Goal: Information Seeking & Learning: Learn about a topic

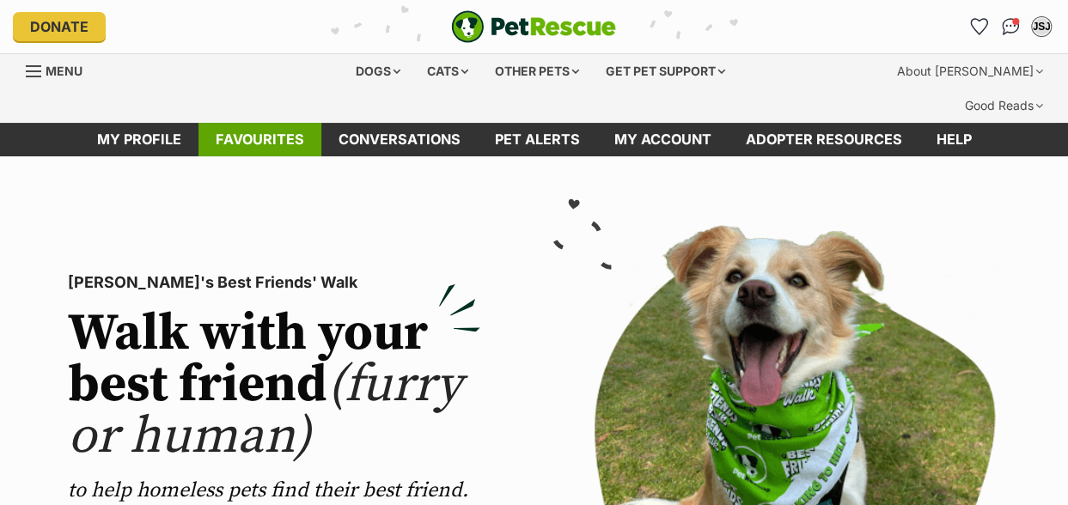
click at [246, 123] on link "Favourites" at bounding box center [259, 139] width 123 height 33
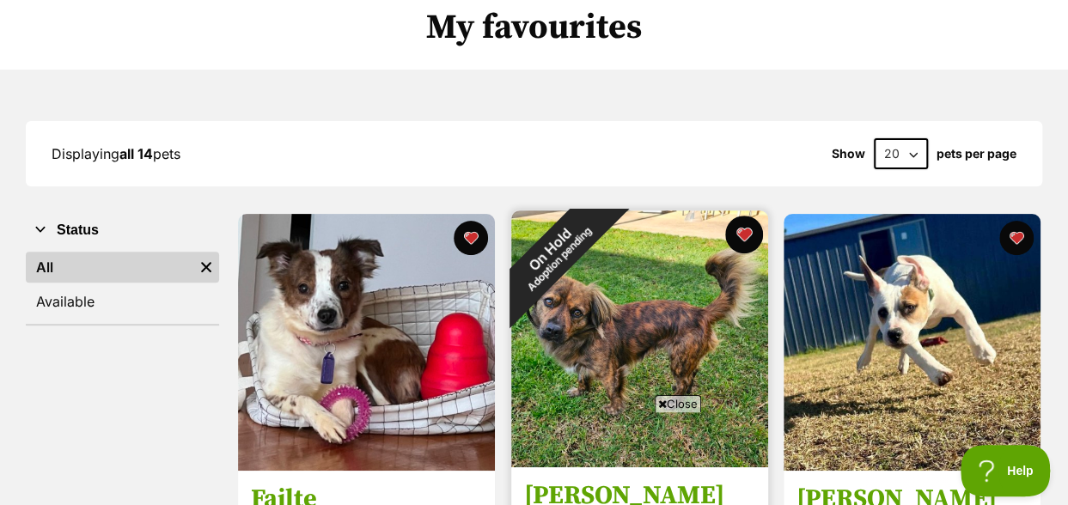
click at [744, 216] on button "favourite" at bounding box center [743, 235] width 38 height 38
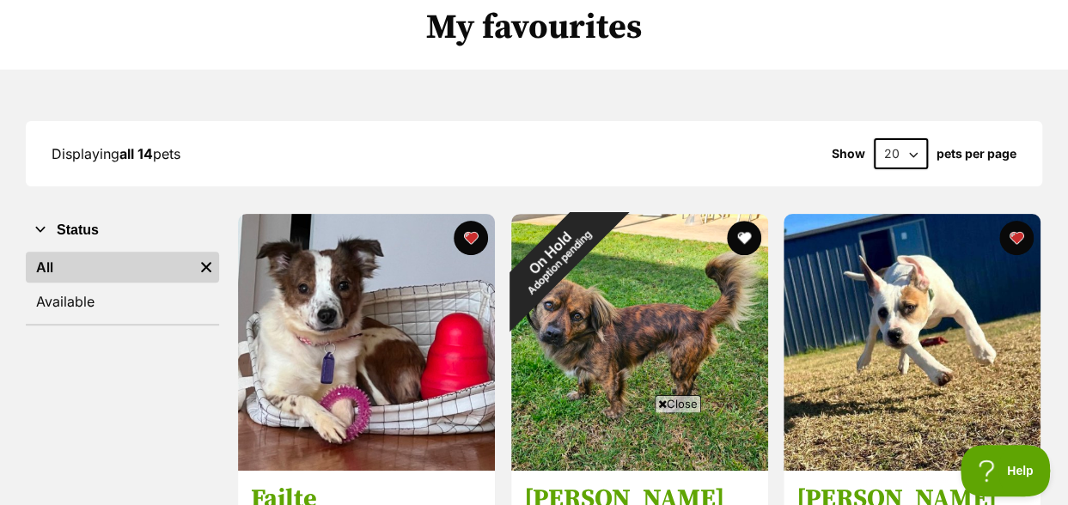
click at [670, 401] on span "Close" at bounding box center [678, 403] width 46 height 17
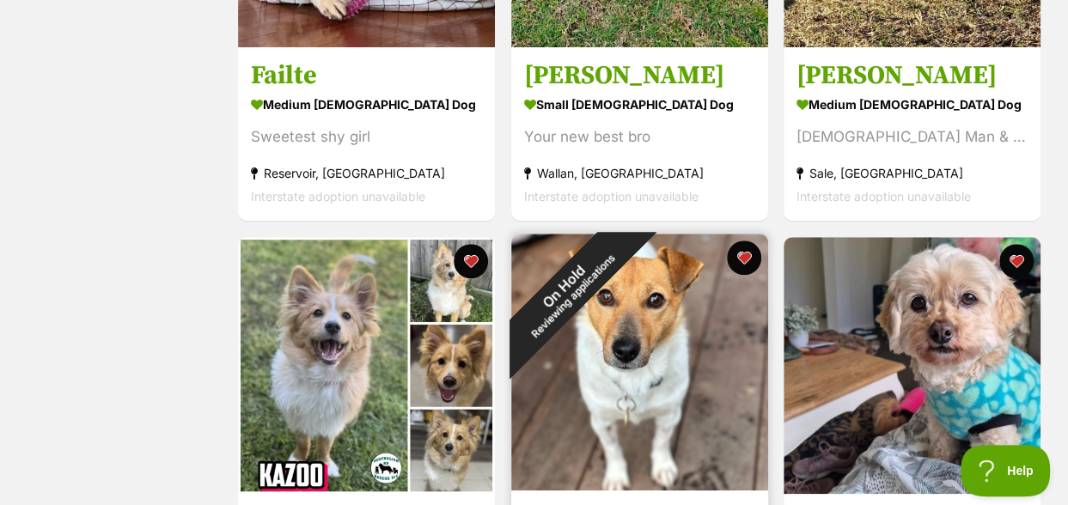
scroll to position [601, 0]
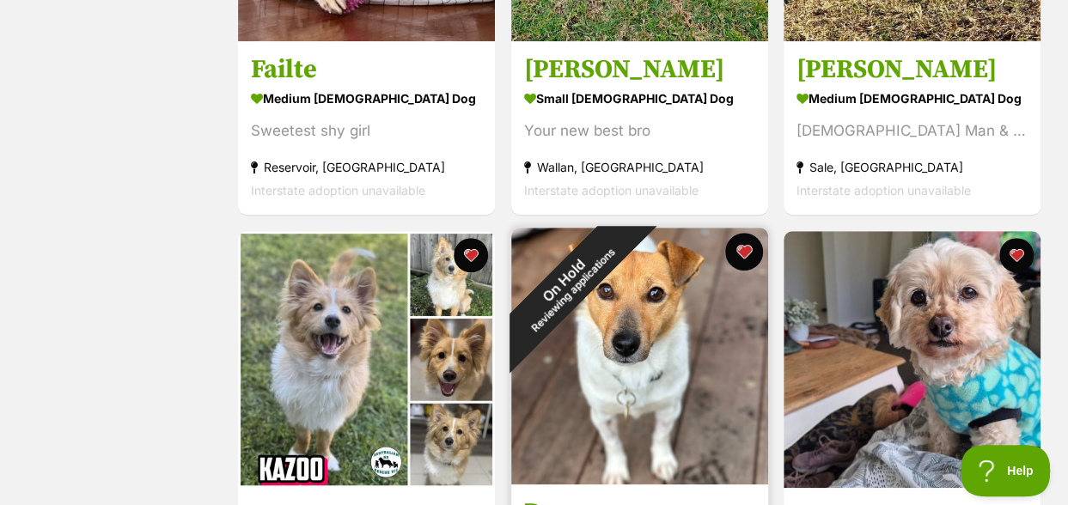
click at [743, 233] on button "favourite" at bounding box center [743, 252] width 38 height 38
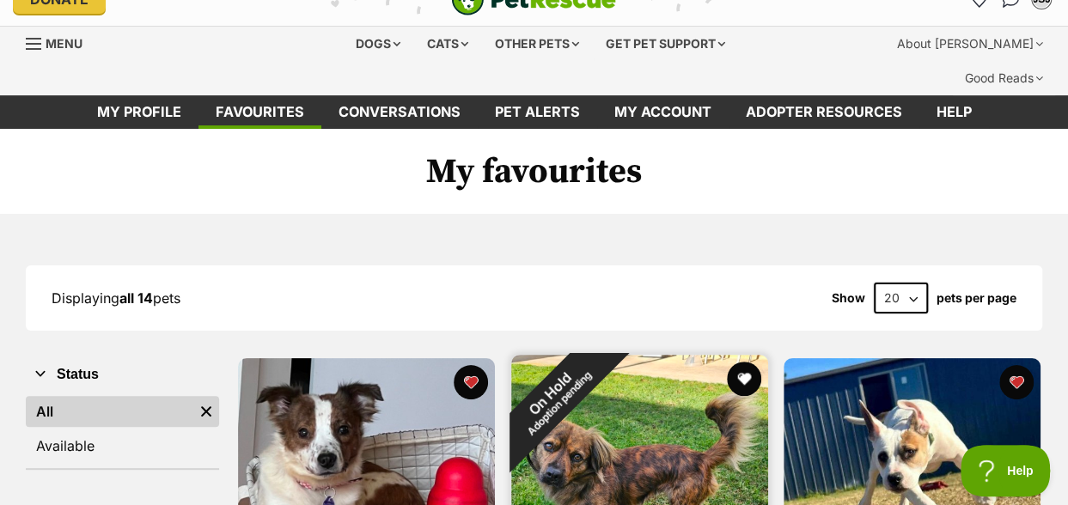
scroll to position [0, 0]
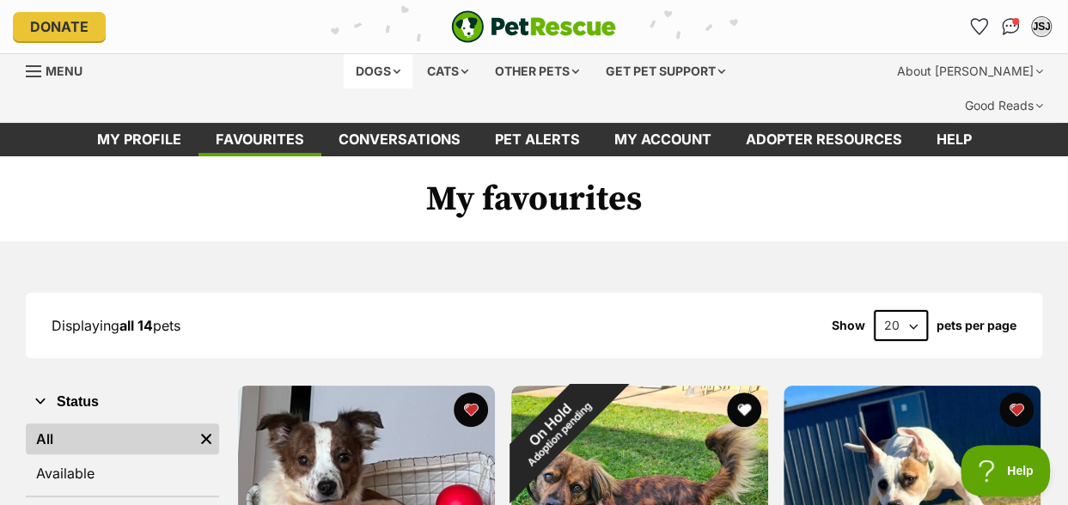
click at [360, 78] on div "Dogs" at bounding box center [378, 71] width 69 height 34
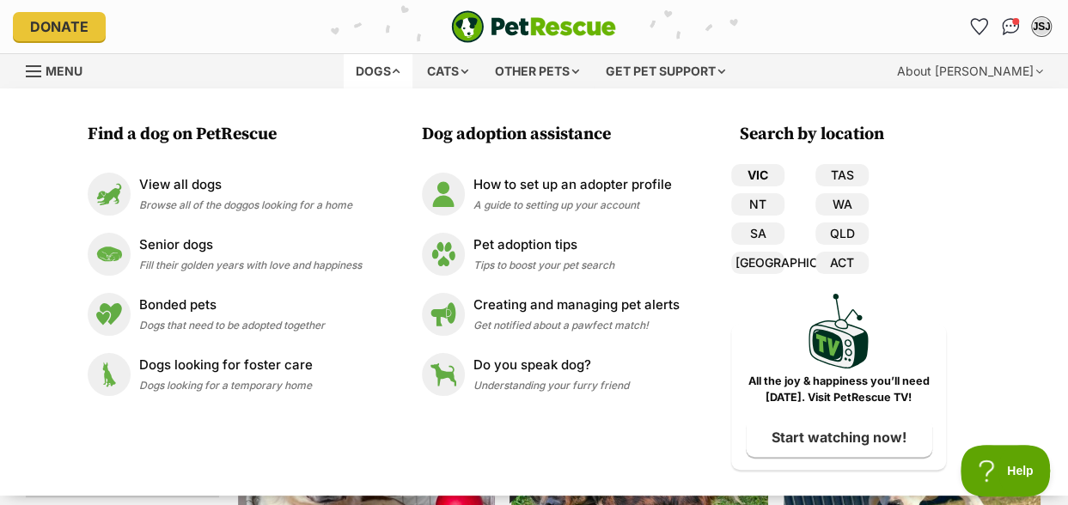
click at [742, 174] on link "VIC" at bounding box center [757, 175] width 53 height 22
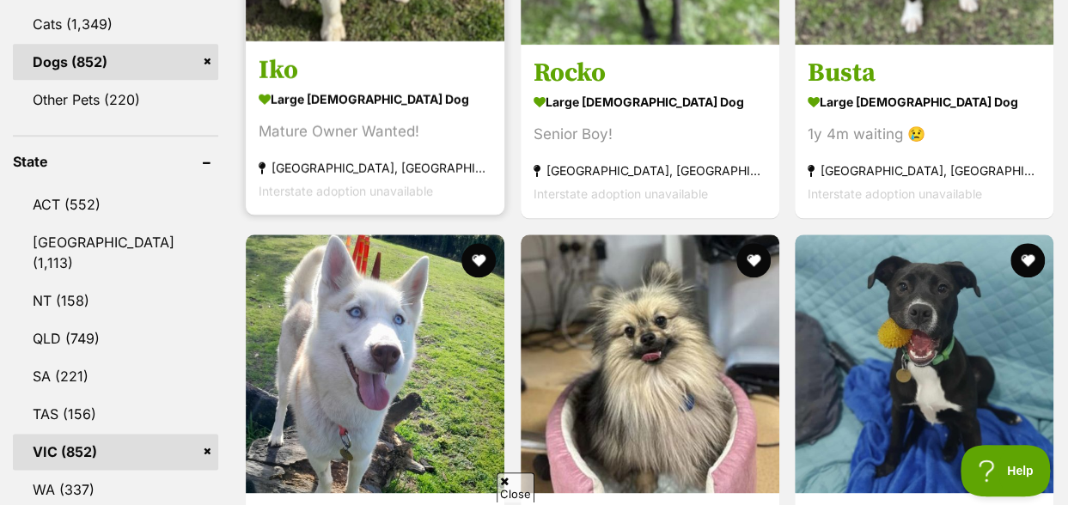
scroll to position [859, 0]
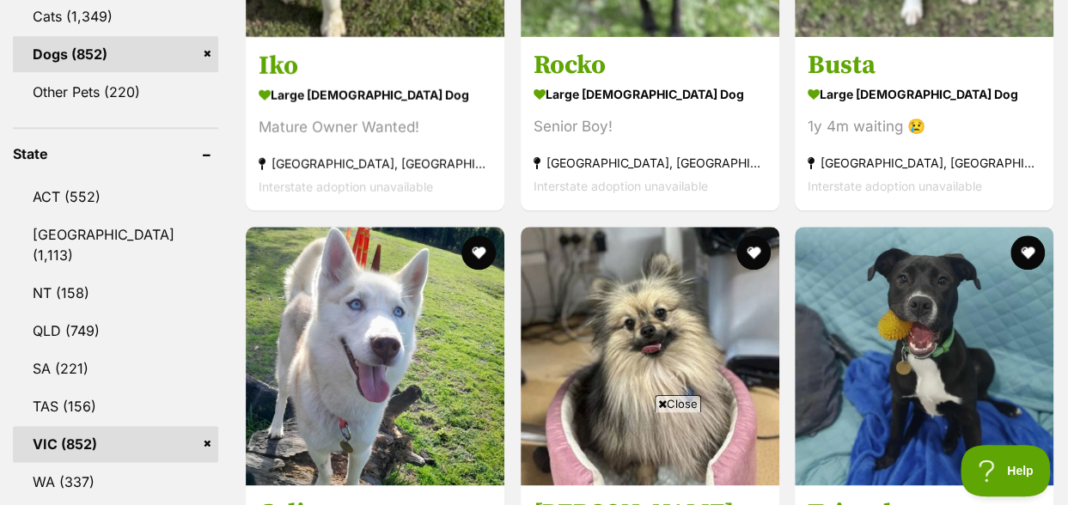
click at [667, 399] on span "Close" at bounding box center [678, 403] width 46 height 17
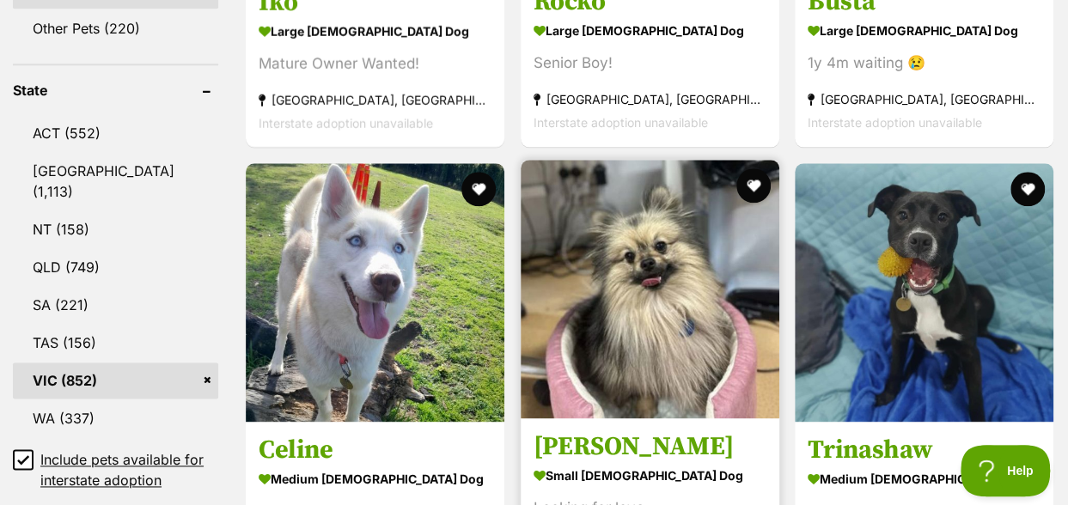
scroll to position [945, 0]
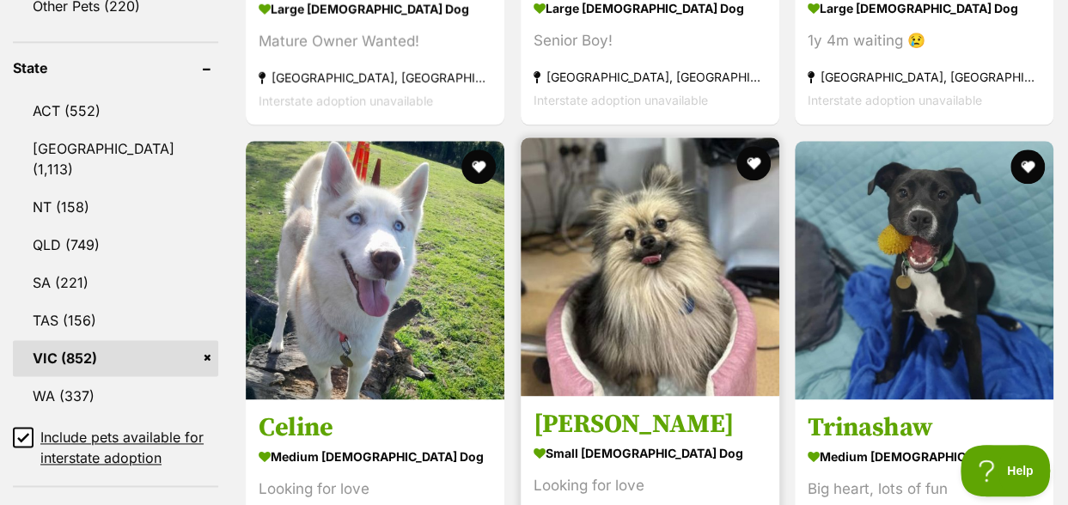
click at [679, 218] on img at bounding box center [650, 266] width 259 height 259
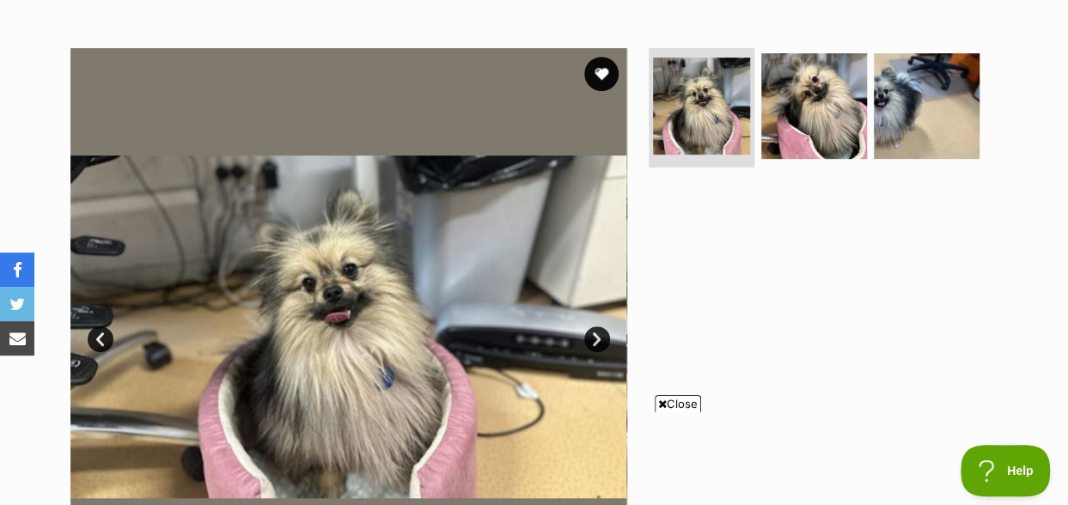
click at [596, 326] on link "Next" at bounding box center [597, 339] width 26 height 26
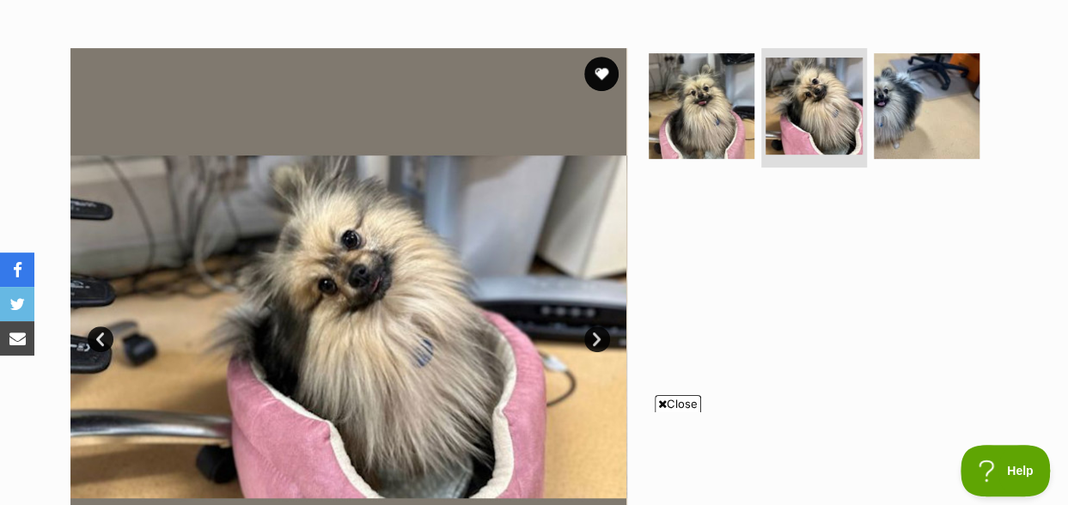
click at [596, 326] on link "Next" at bounding box center [597, 339] width 26 height 26
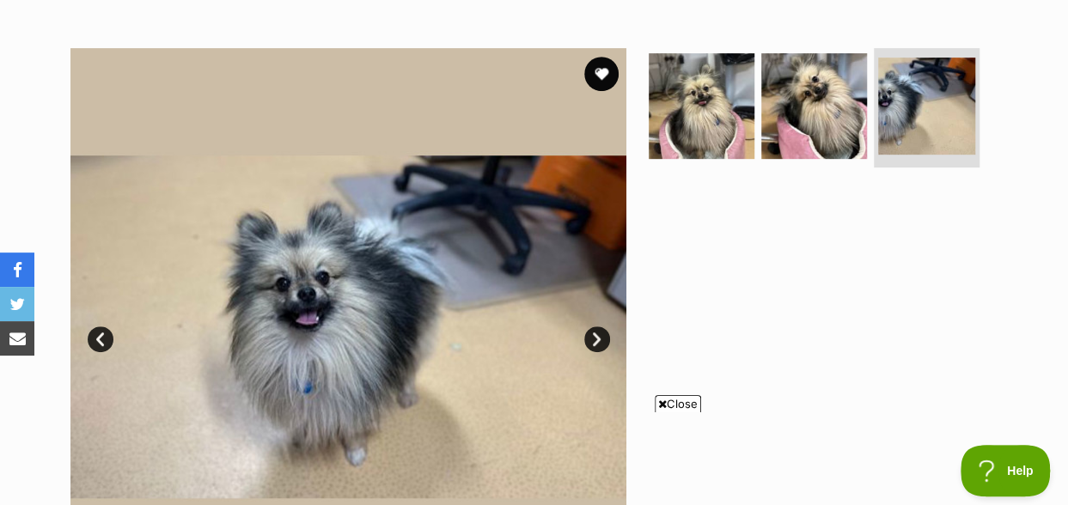
click at [682, 405] on span "Close" at bounding box center [678, 403] width 46 height 17
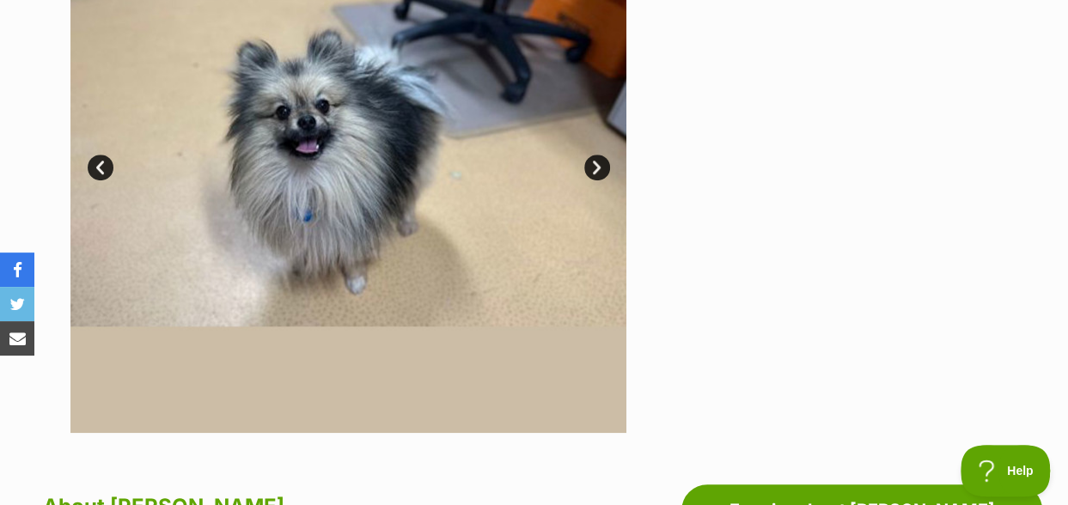
scroll to position [429, 0]
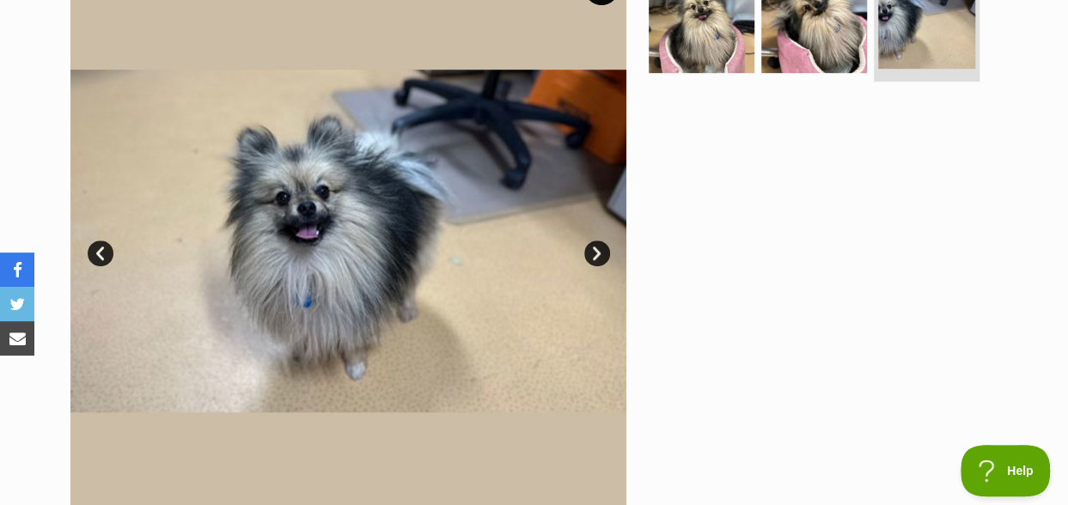
click at [598, 241] on link "Next" at bounding box center [597, 254] width 26 height 26
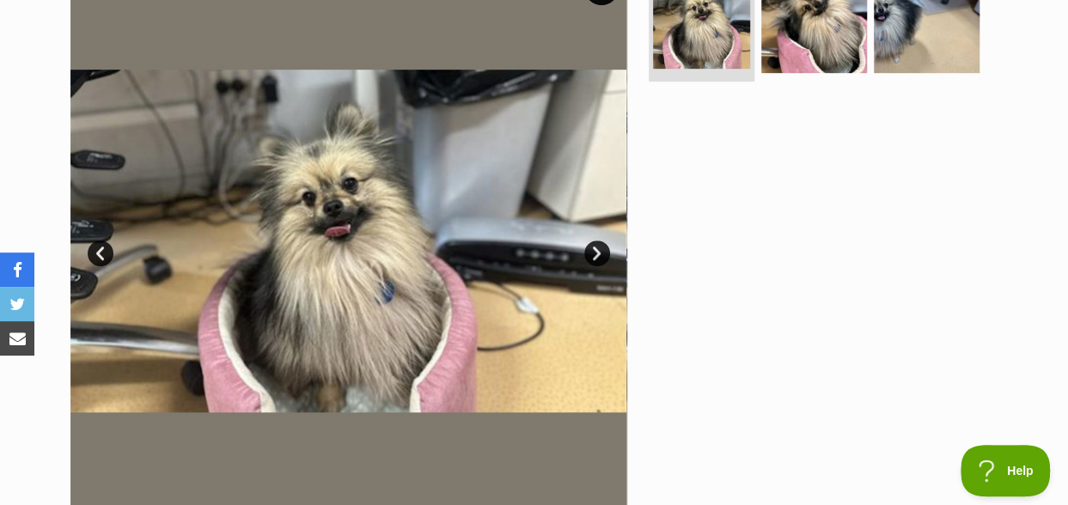
click at [593, 241] on link "Next" at bounding box center [597, 254] width 26 height 26
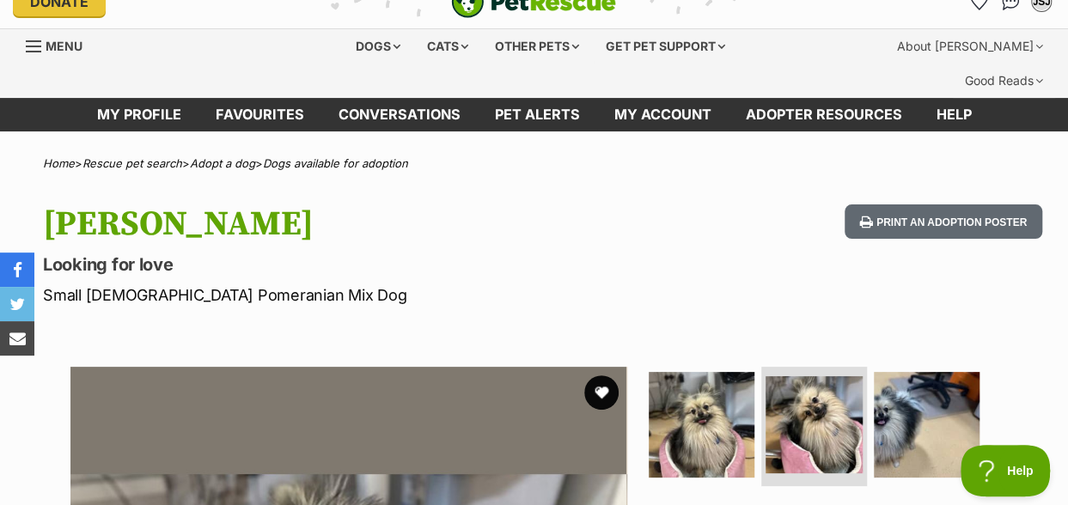
scroll to position [0, 0]
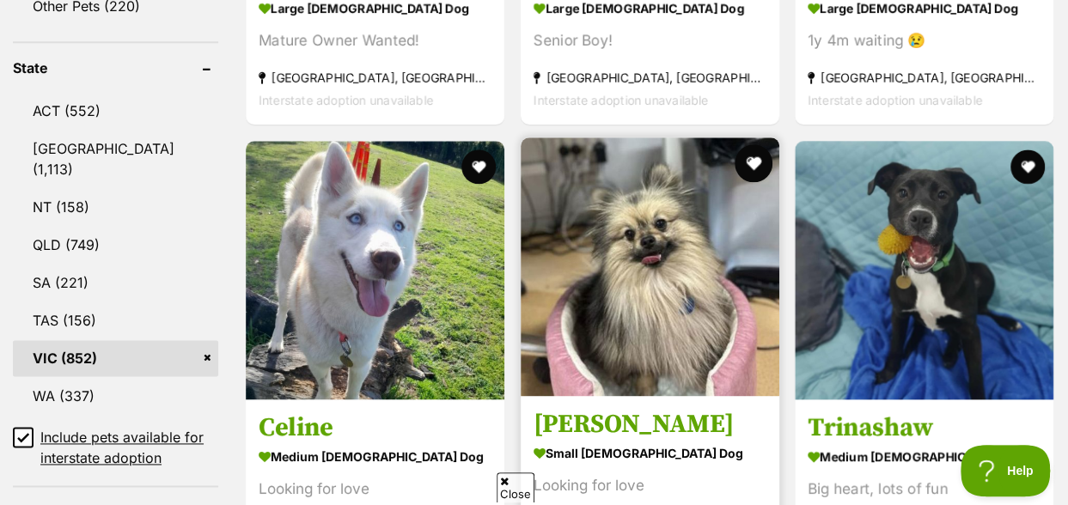
click at [752, 144] on button "favourite" at bounding box center [753, 163] width 38 height 38
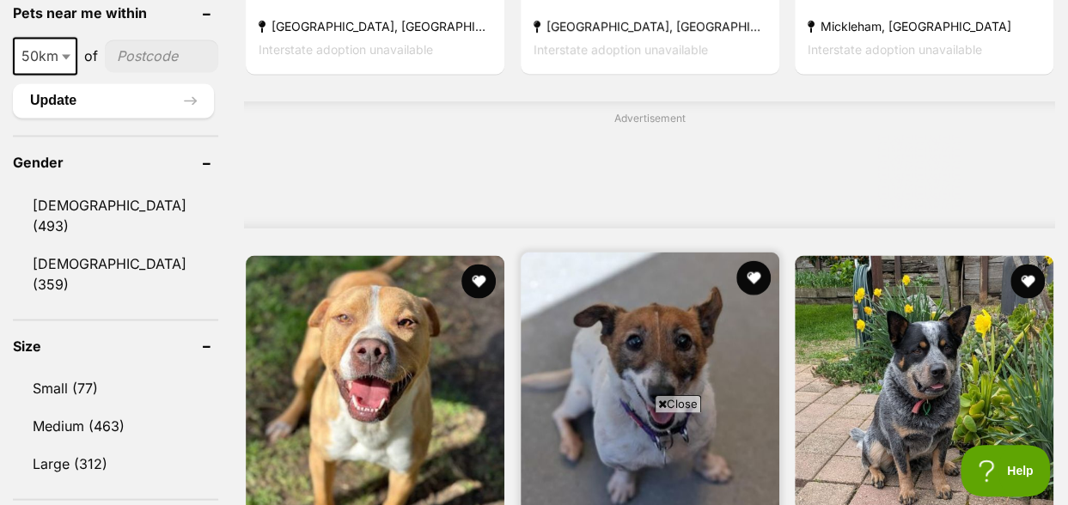
scroll to position [1460, 0]
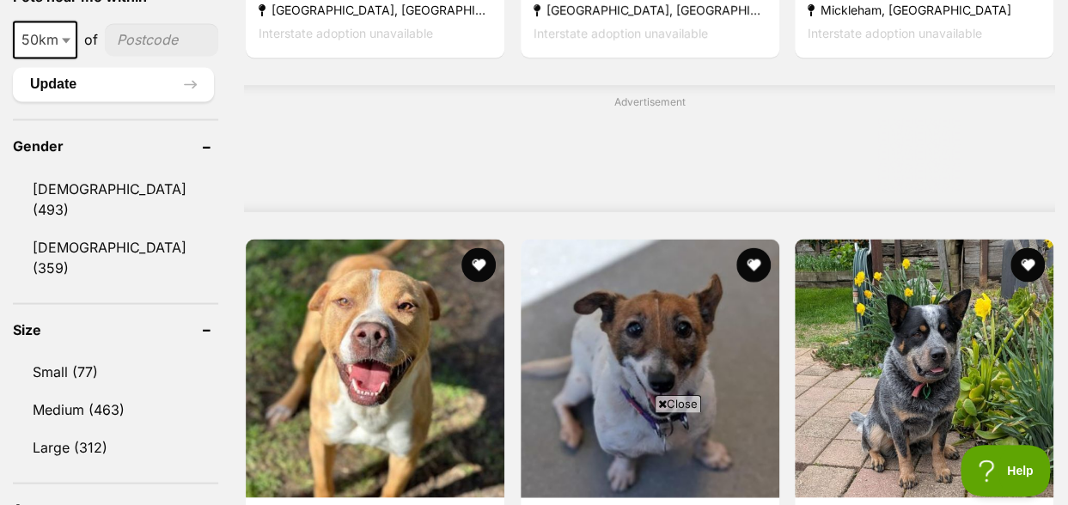
click at [673, 404] on span "Close" at bounding box center [678, 403] width 46 height 17
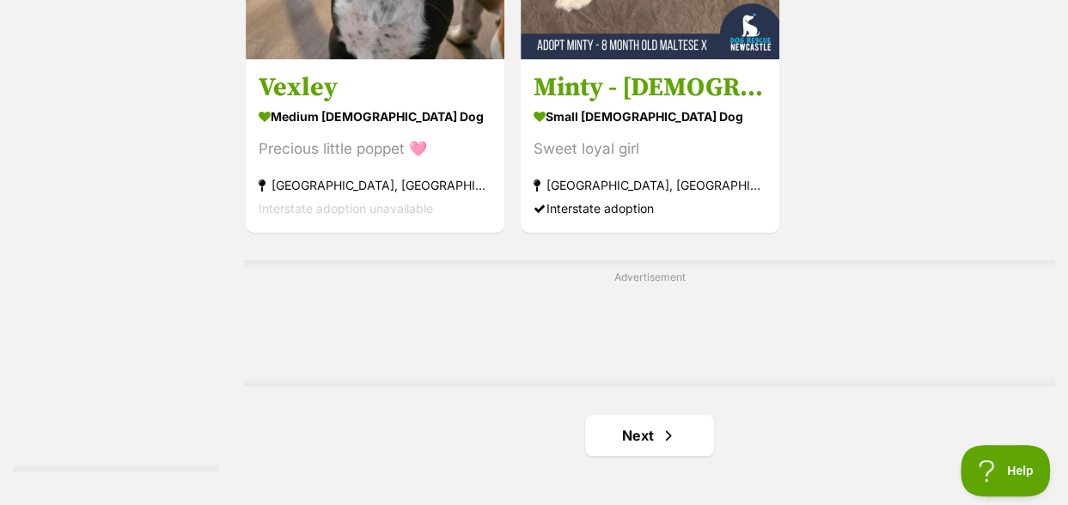
scroll to position [3951, 0]
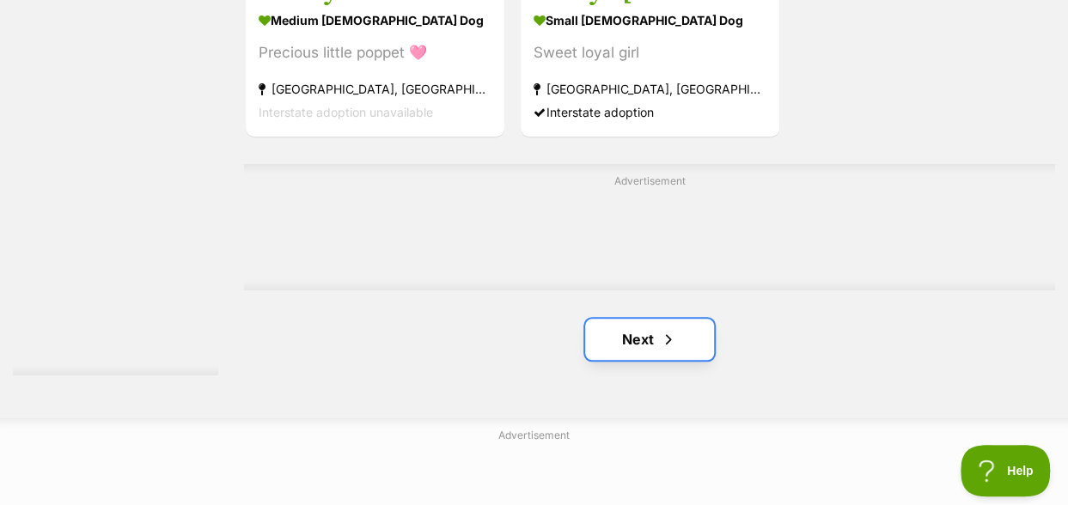
click at [622, 319] on link "Next" at bounding box center [649, 339] width 129 height 41
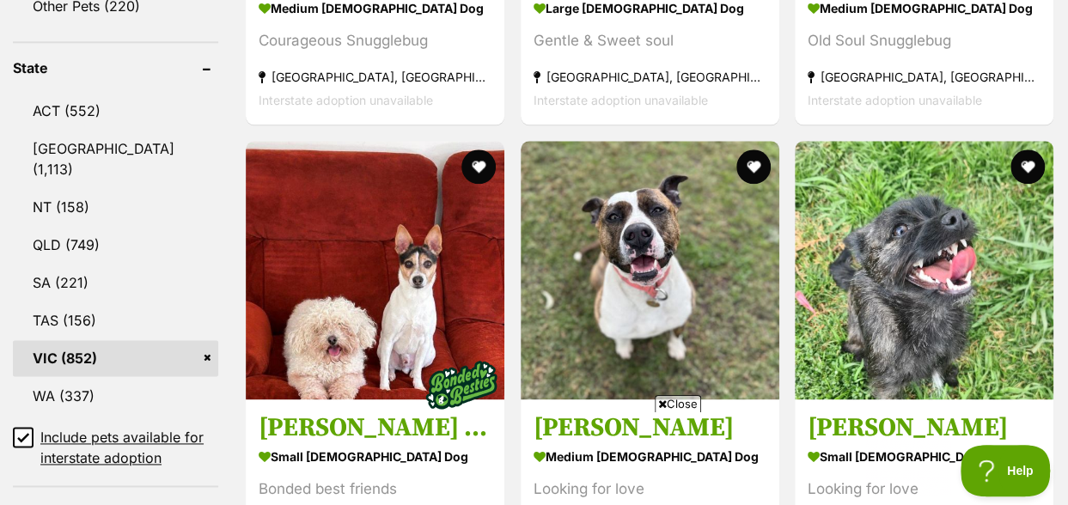
click at [682, 404] on span "Close" at bounding box center [678, 403] width 46 height 17
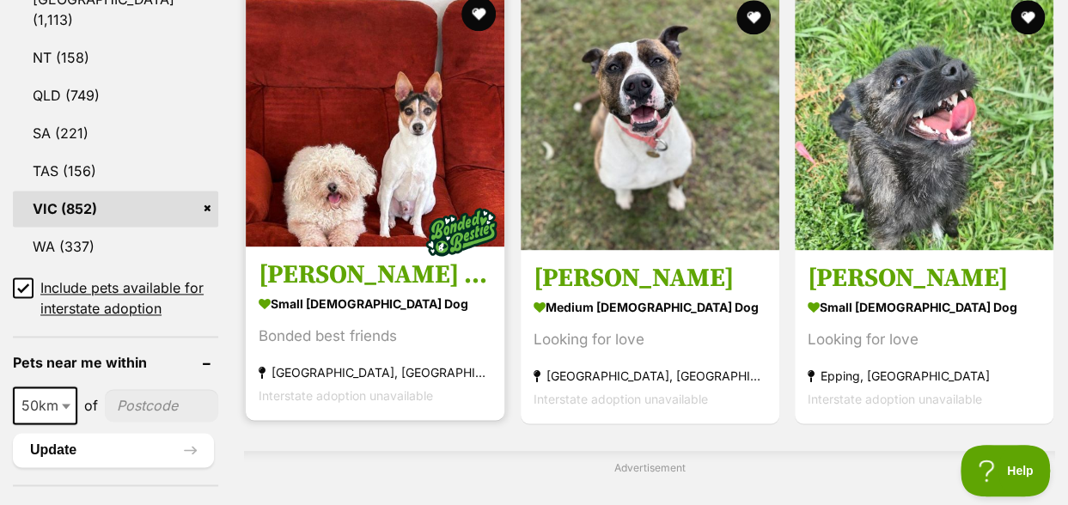
scroll to position [1117, 0]
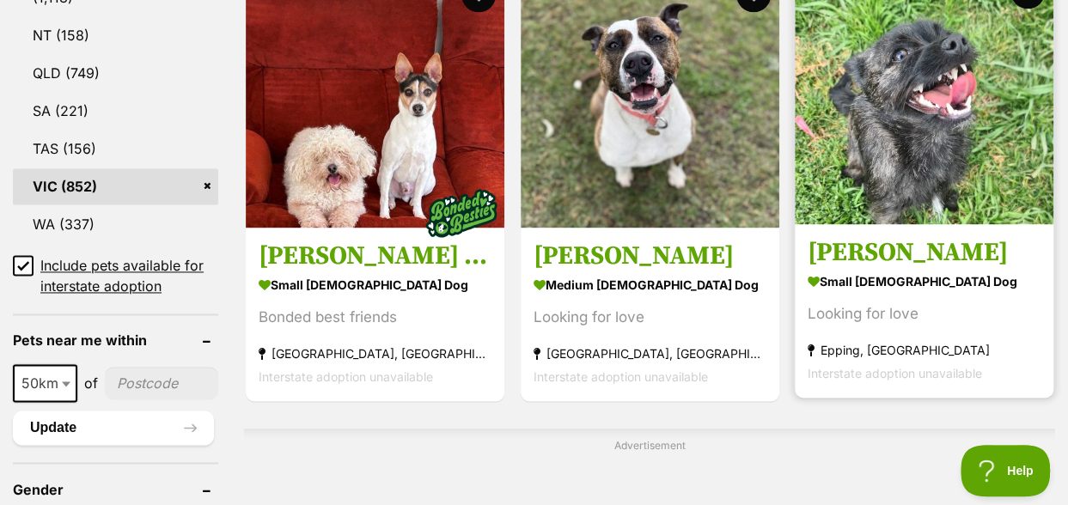
click at [905, 91] on img at bounding box center [924, 95] width 259 height 259
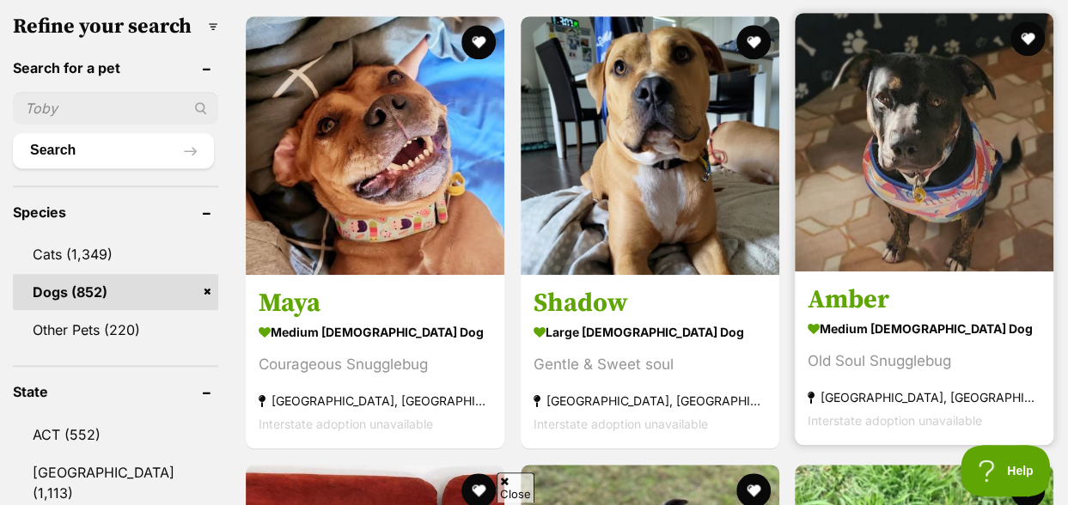
scroll to position [591, 0]
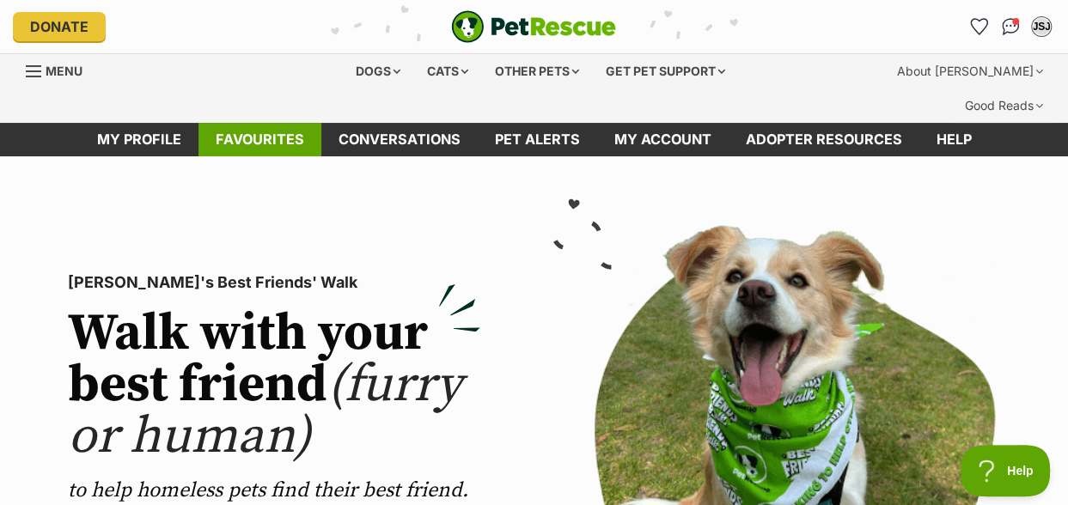
click at [280, 123] on link "Favourites" at bounding box center [259, 139] width 123 height 33
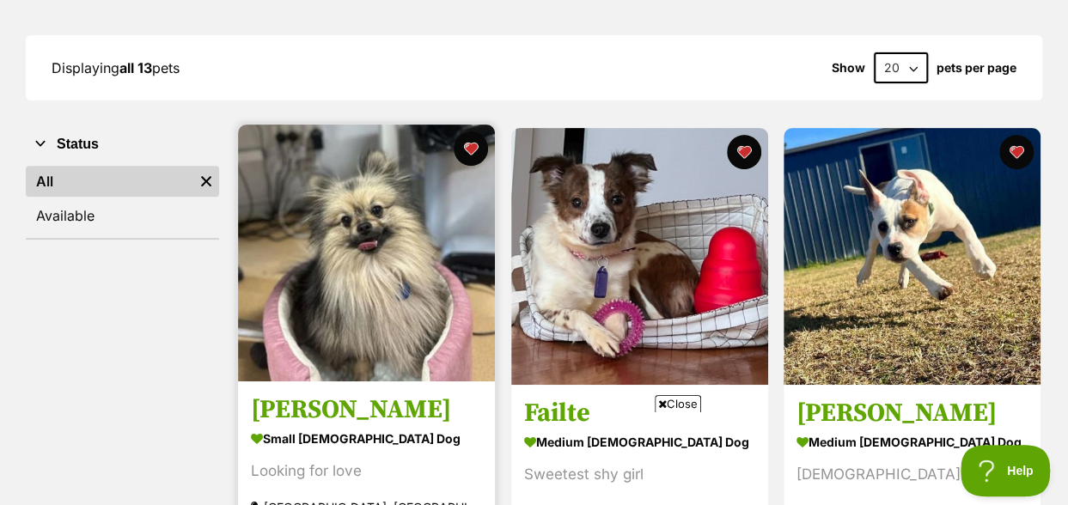
click at [415, 203] on img at bounding box center [366, 253] width 257 height 257
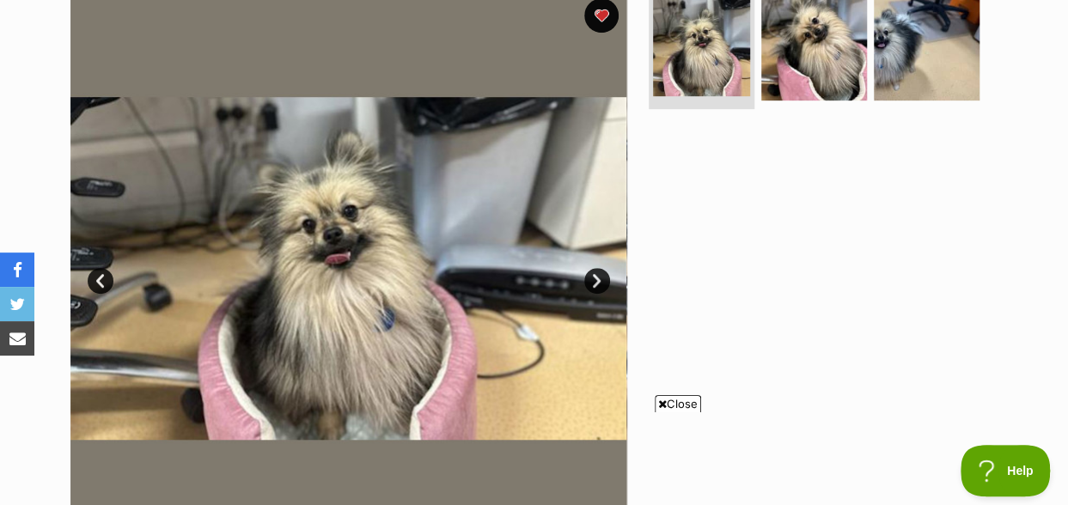
scroll to position [429, 0]
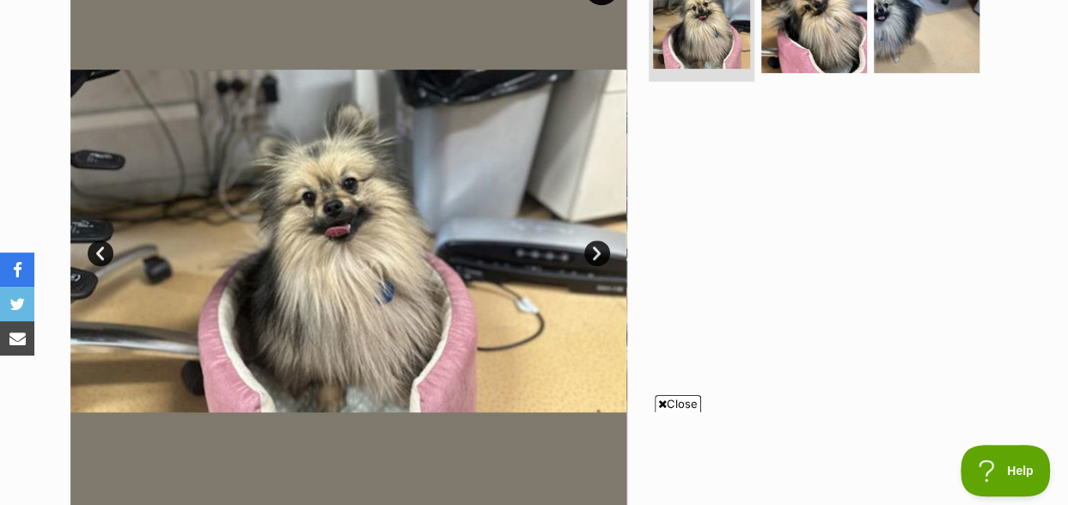
click at [685, 401] on span "Close" at bounding box center [678, 403] width 46 height 17
click at [596, 241] on link "Next" at bounding box center [597, 254] width 26 height 26
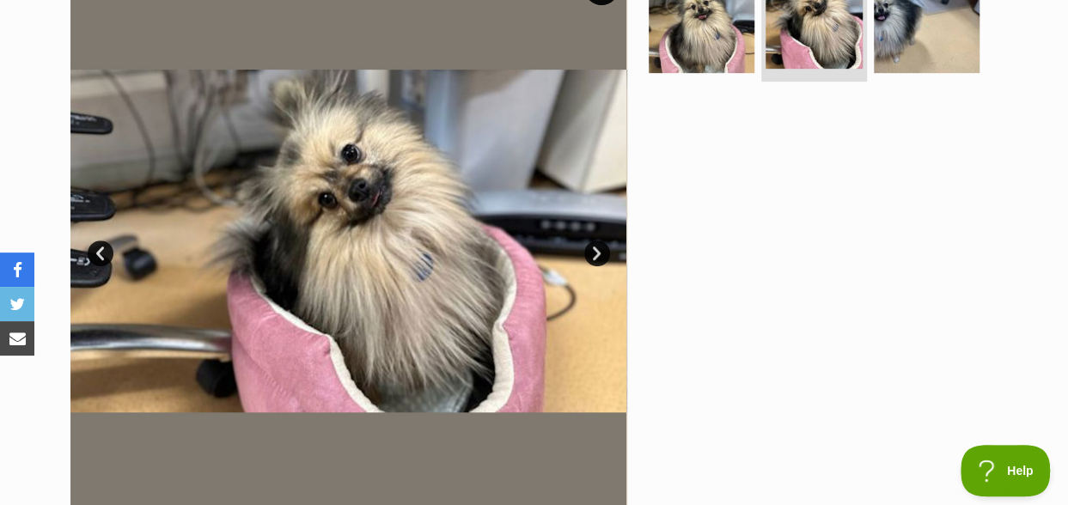
click at [596, 241] on link "Next" at bounding box center [597, 254] width 26 height 26
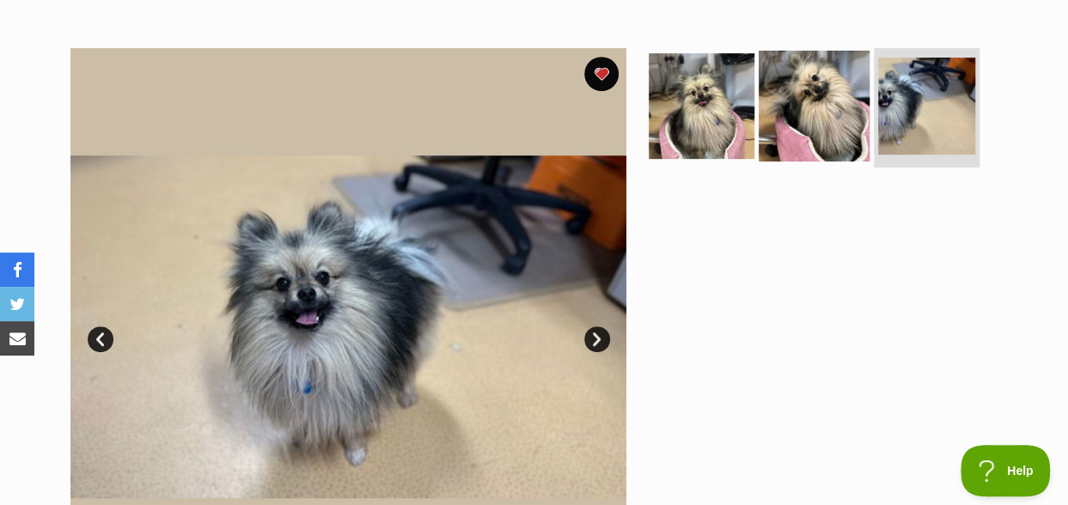
click at [813, 62] on img at bounding box center [813, 105] width 111 height 111
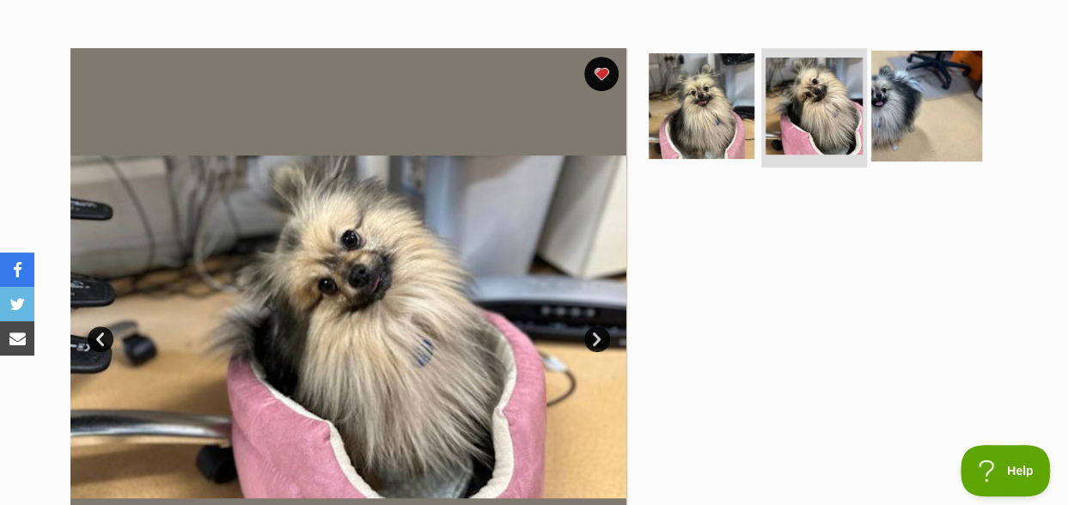
click at [916, 58] on img at bounding box center [926, 105] width 111 height 111
